Goal: Obtain resource: Obtain resource

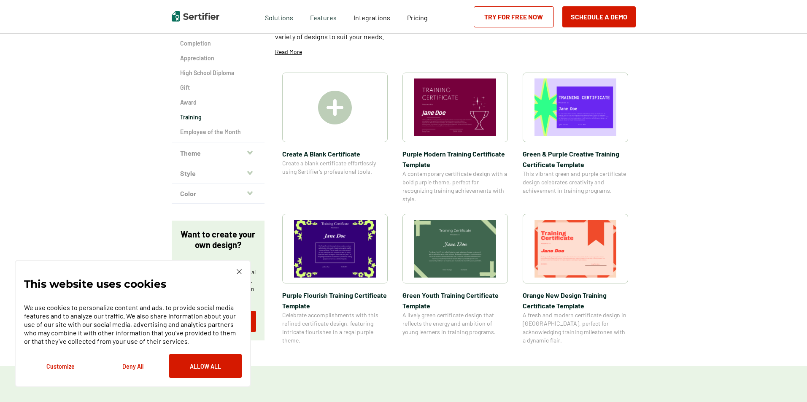
scroll to position [169, 0]
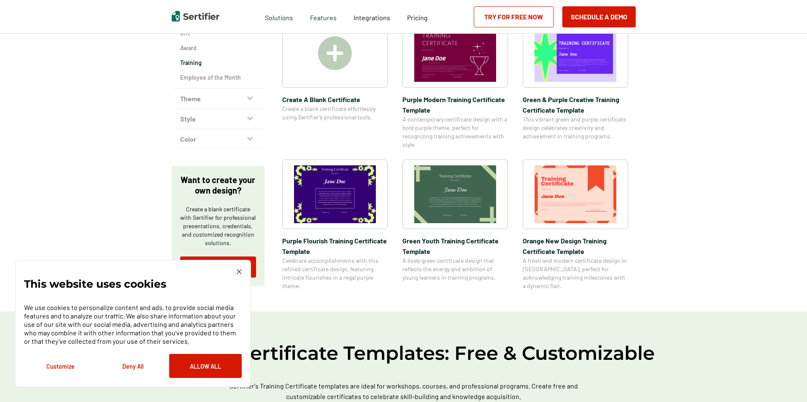
click at [251, 100] on icon "button" at bounding box center [249, 98] width 5 height 4
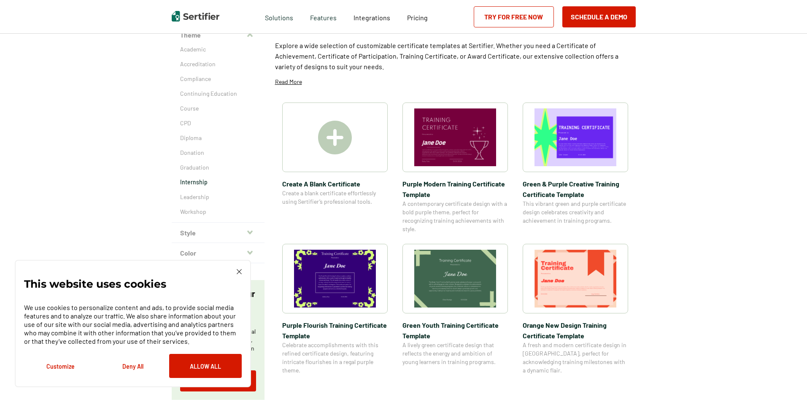
scroll to position [127, 0]
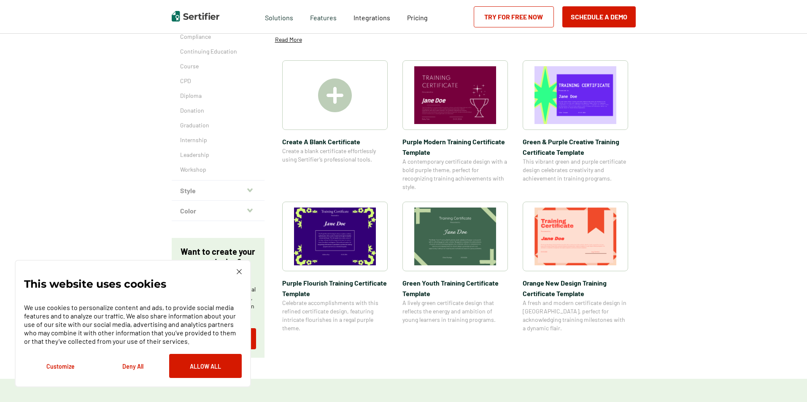
click at [243, 195] on button "Style" at bounding box center [218, 191] width 93 height 20
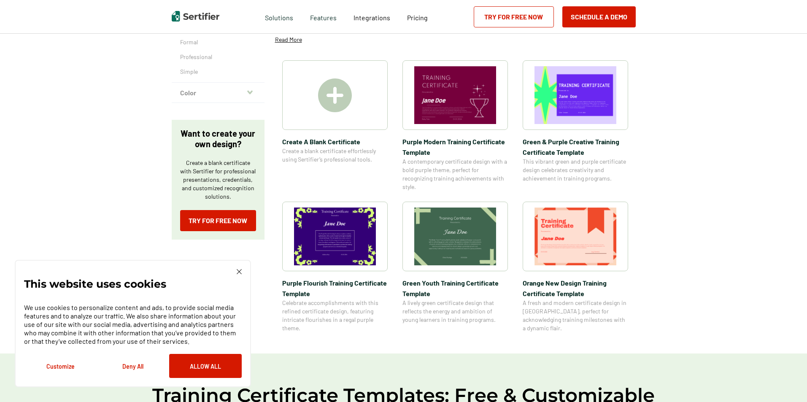
scroll to position [84, 0]
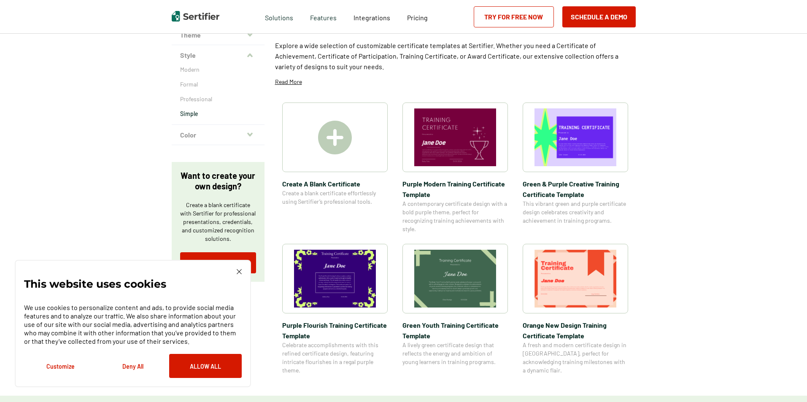
click at [198, 117] on p "Simple" at bounding box center [218, 114] width 76 height 8
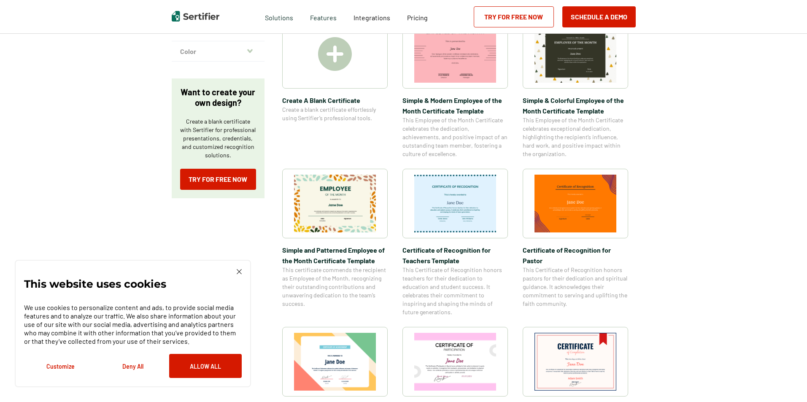
scroll to position [211, 0]
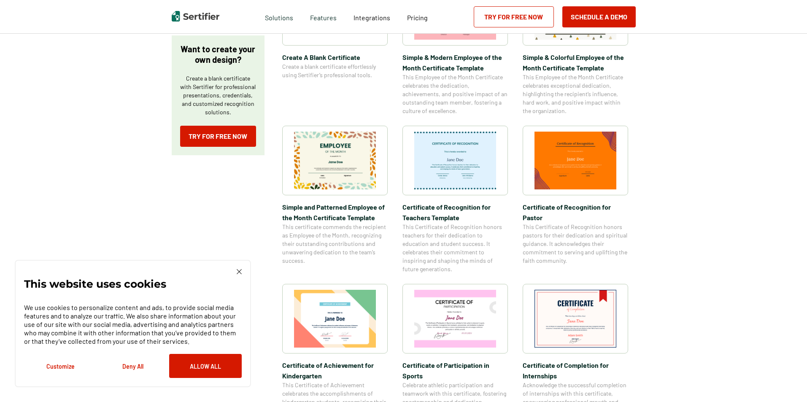
click at [461, 155] on img at bounding box center [456, 161] width 82 height 58
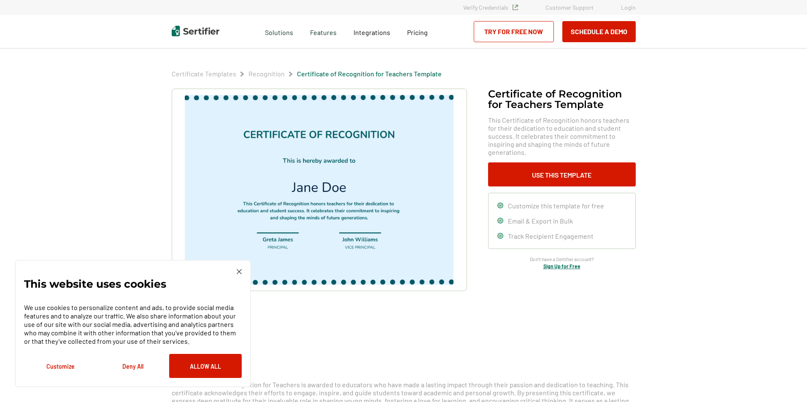
click at [364, 145] on img at bounding box center [319, 190] width 268 height 190
click at [586, 170] on button "Use This Template" at bounding box center [562, 175] width 148 height 24
